Goal: Check status: Check status

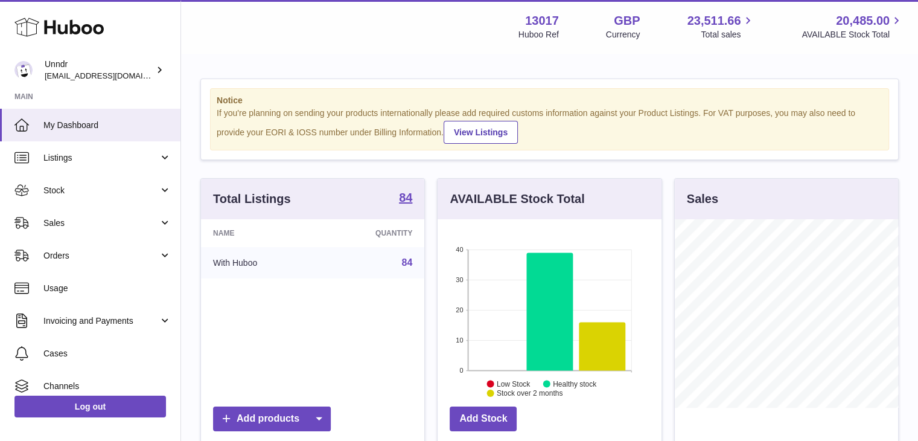
scroll to position [188, 224]
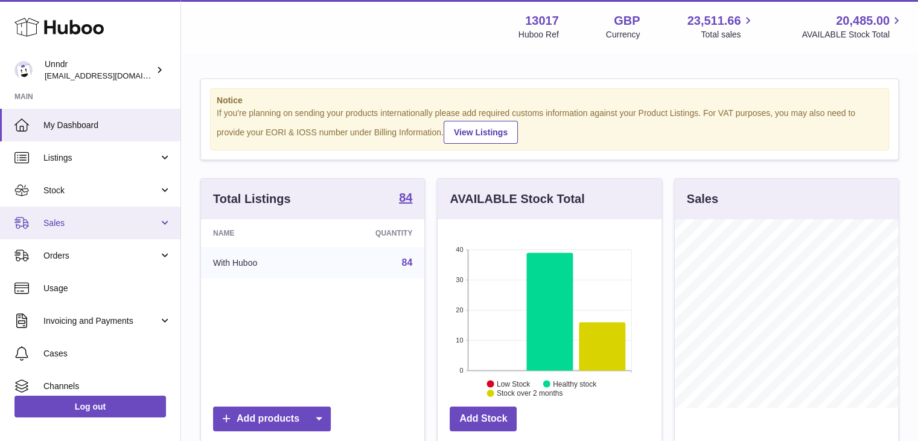
click at [115, 228] on span "Sales" at bounding box center [100, 222] width 115 height 11
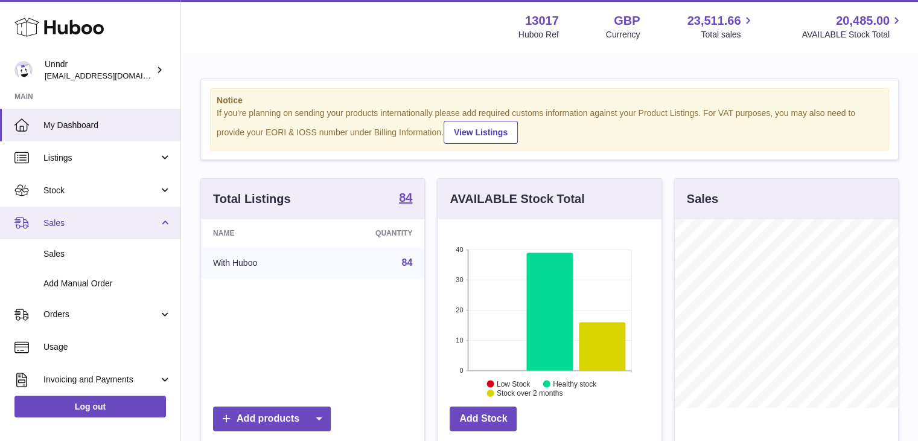
click at [115, 228] on span "Sales" at bounding box center [100, 222] width 115 height 11
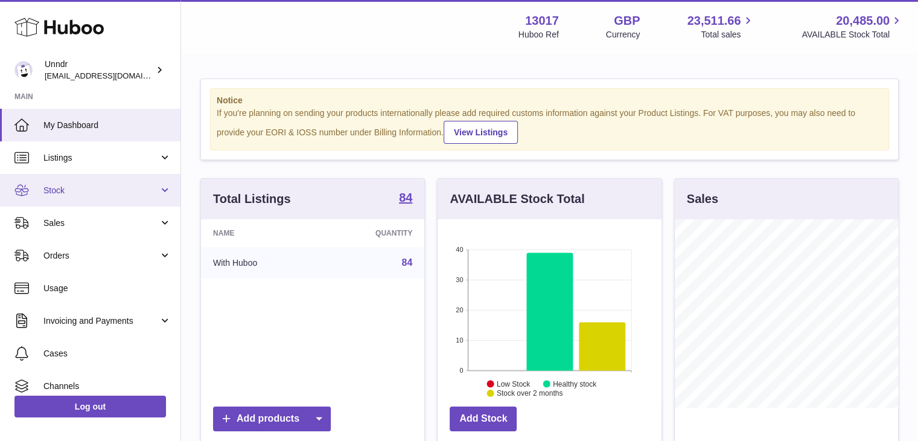
click at [110, 196] on link "Stock" at bounding box center [90, 190] width 181 height 33
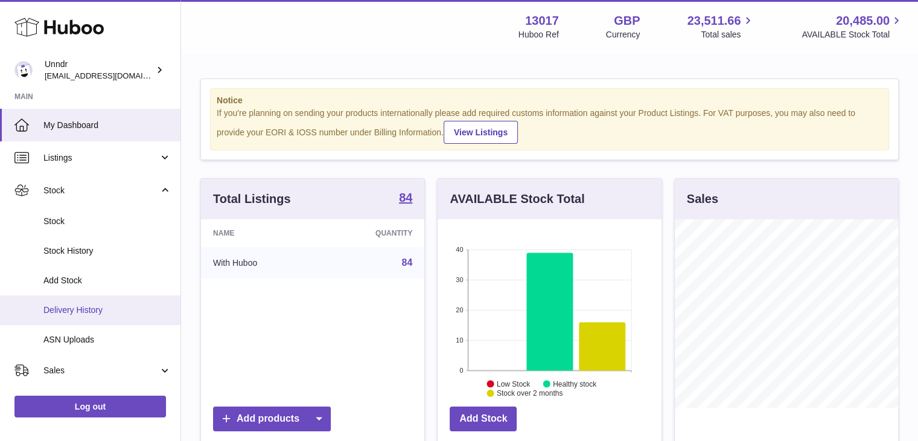
click at [123, 307] on span "Delivery History" at bounding box center [107, 309] width 128 height 11
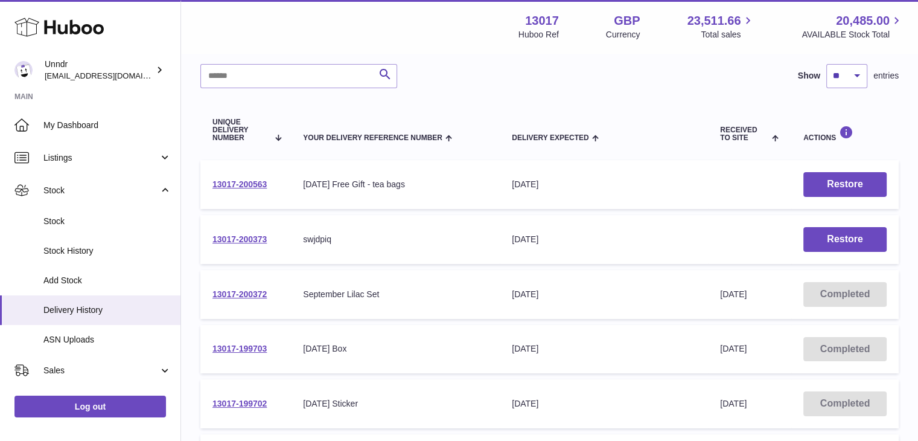
scroll to position [87, 0]
click at [242, 290] on link "13017-200372" at bounding box center [240, 294] width 54 height 10
click at [246, 346] on link "13017-199703" at bounding box center [240, 348] width 54 height 10
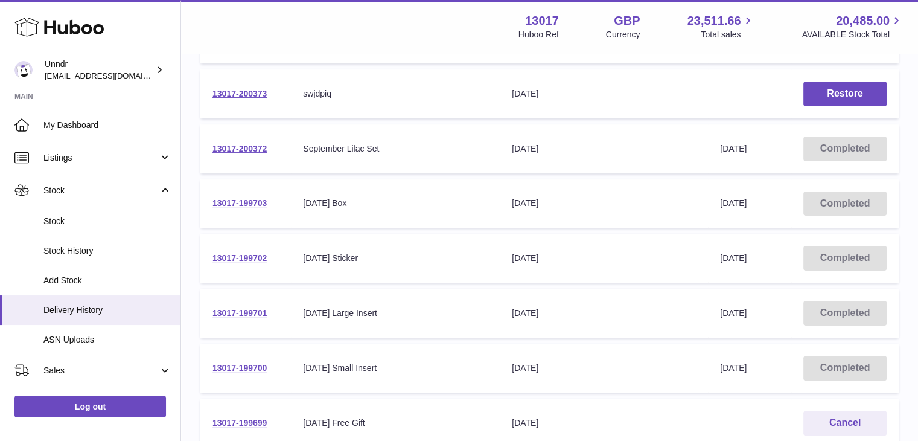
scroll to position [283, 0]
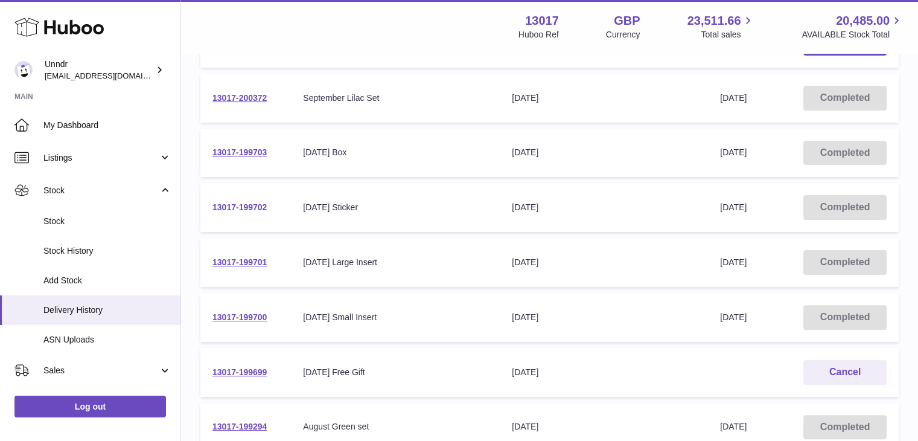
click at [255, 202] on link "13017-199702" at bounding box center [240, 207] width 54 height 10
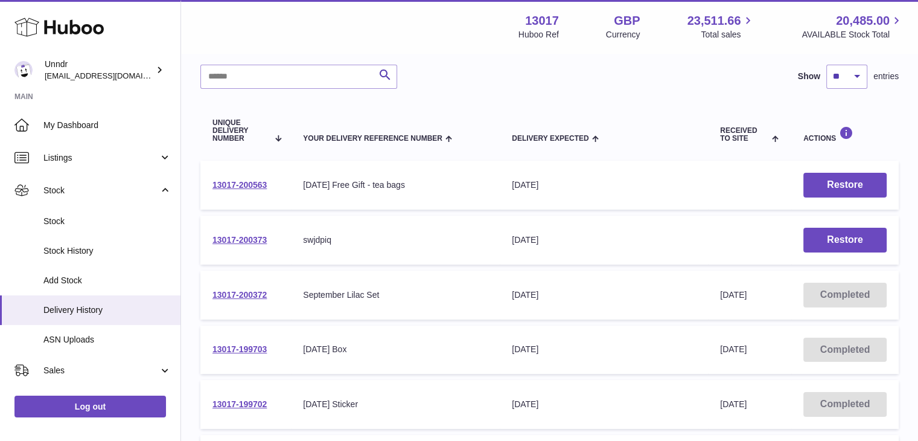
scroll to position [0, 0]
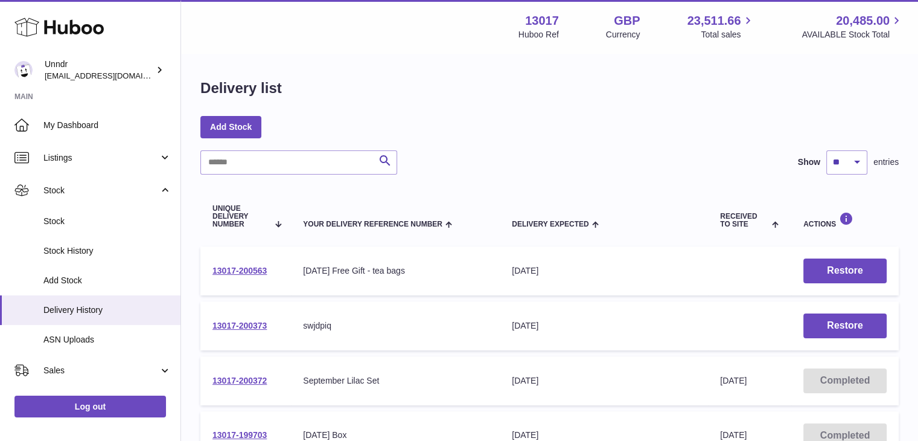
click at [638, 82] on div "Delivery list" at bounding box center [549, 90] width 699 height 25
click at [638, 126] on div "Add Stock" at bounding box center [549, 127] width 699 height 22
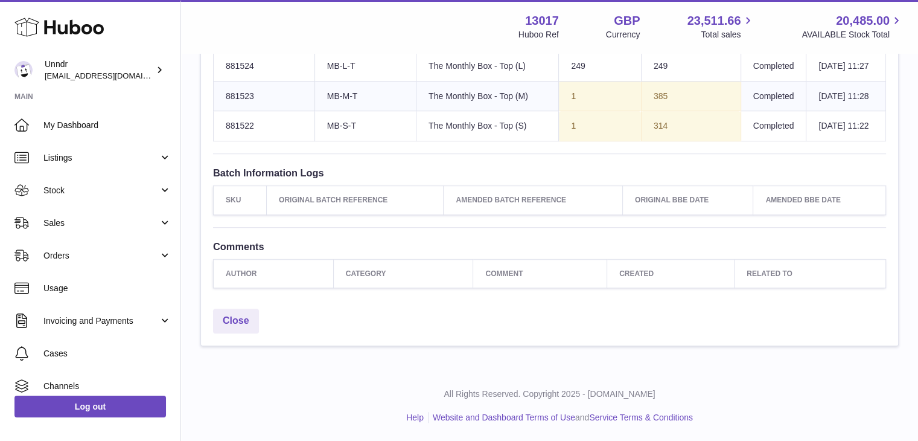
scroll to position [879, 0]
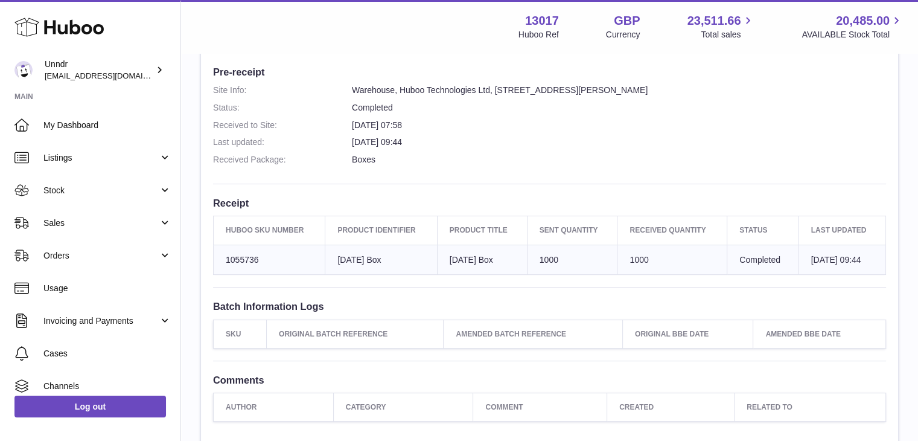
scroll to position [315, 0]
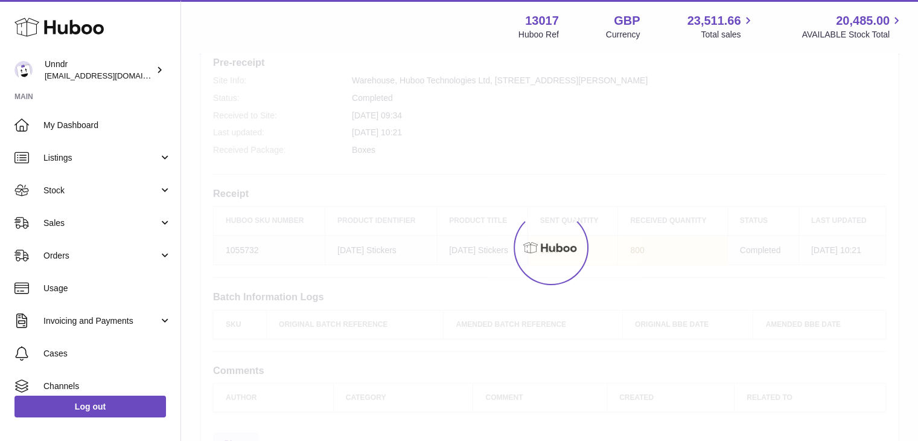
scroll to position [325, 0]
